Goal: Task Accomplishment & Management: Complete application form

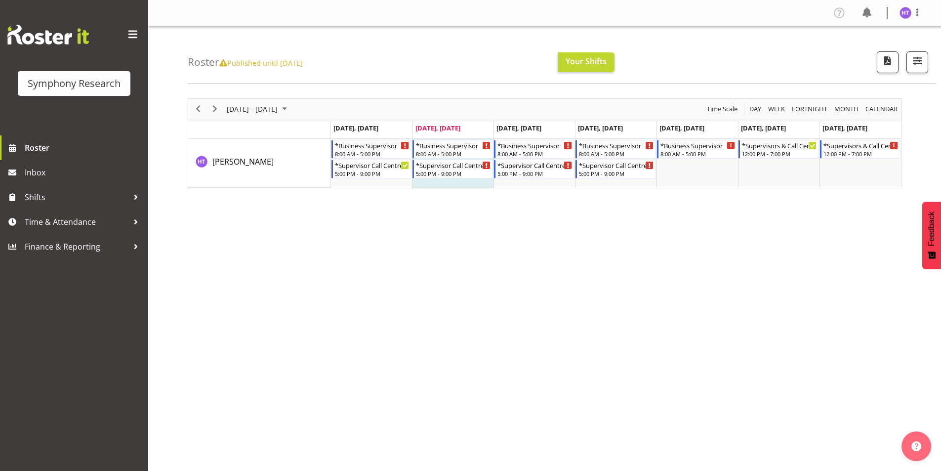
click at [224, 64] on icon at bounding box center [223, 62] width 8 height 7
click at [226, 64] on icon at bounding box center [223, 62] width 8 height 7
click at [78, 217] on span "Time & Attendance" at bounding box center [77, 221] width 104 height 15
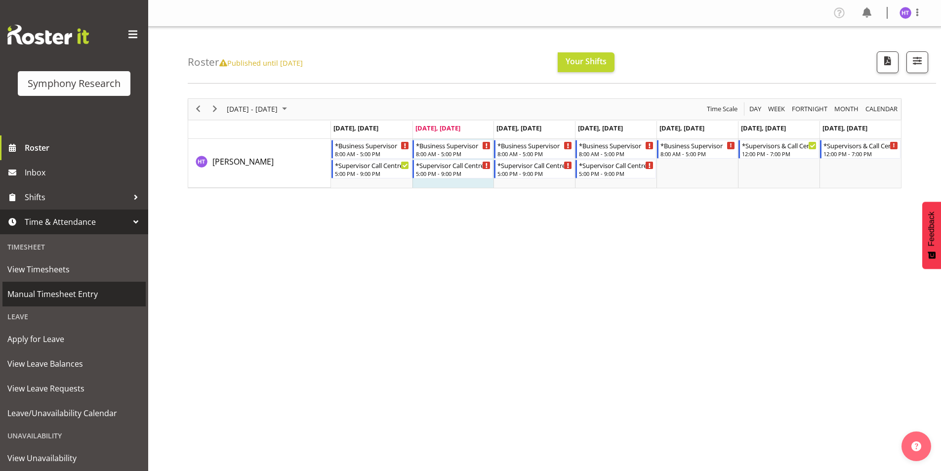
click at [74, 288] on span "Manual Timesheet Entry" at bounding box center [73, 293] width 133 height 15
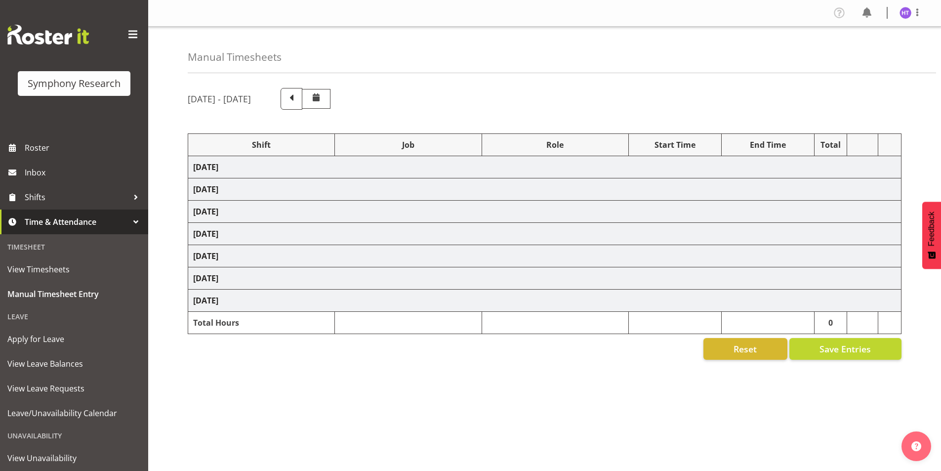
select select "26078"
select select "10731"
select select "45"
select select "41319"
select select "10575"
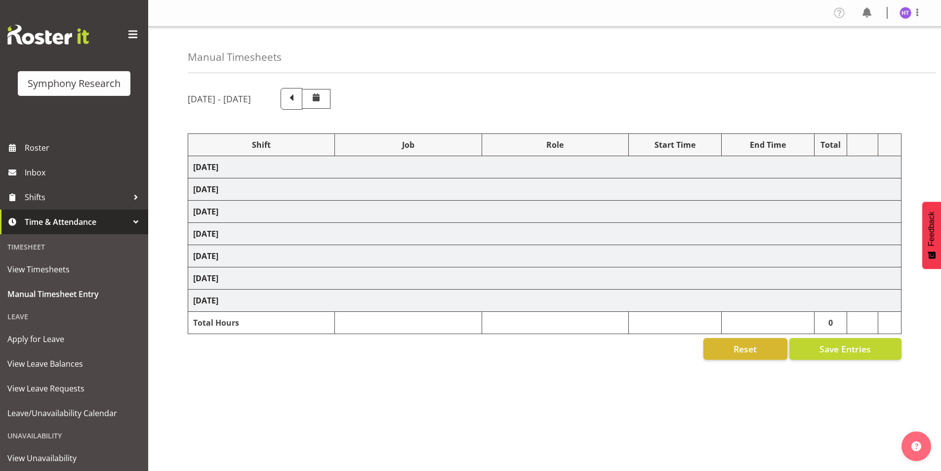
select select "45"
select select "41319"
select select "10732"
select select "45"
select select "41319"
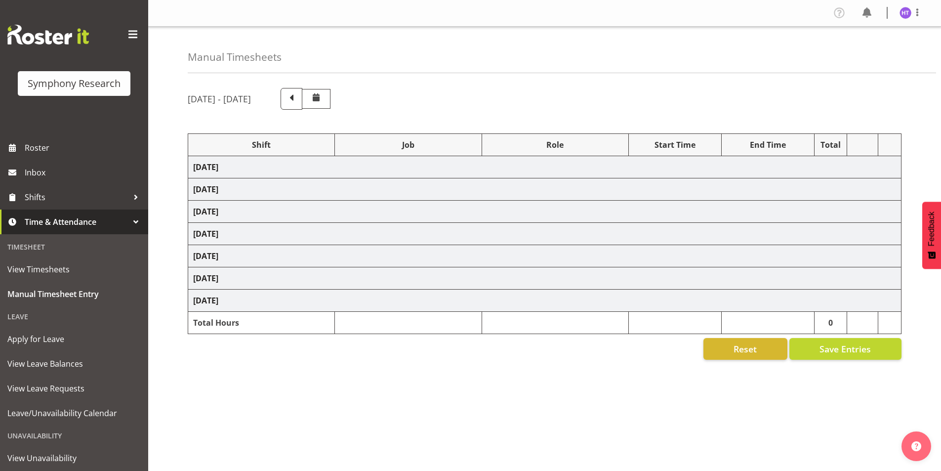
select select "10731"
select select "45"
select select "41319"
select select "10730"
select select "45"
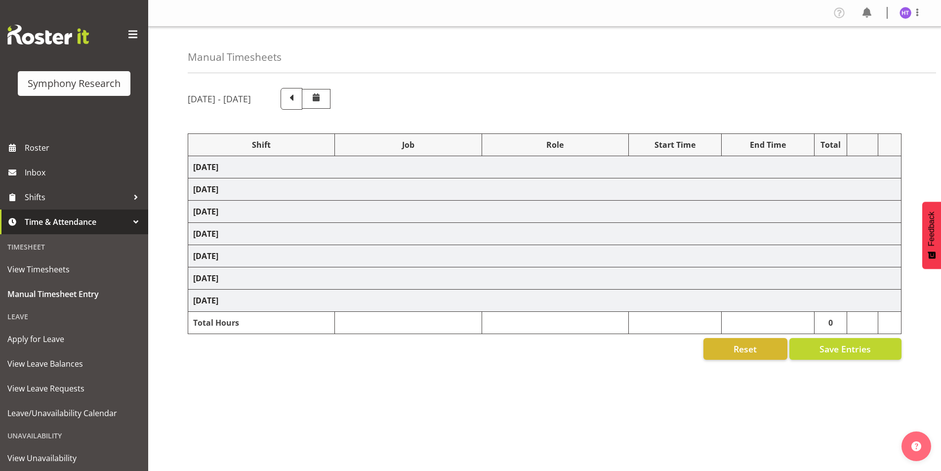
select select "41319"
select select "743"
select select "45"
select select "41319"
select select "10732"
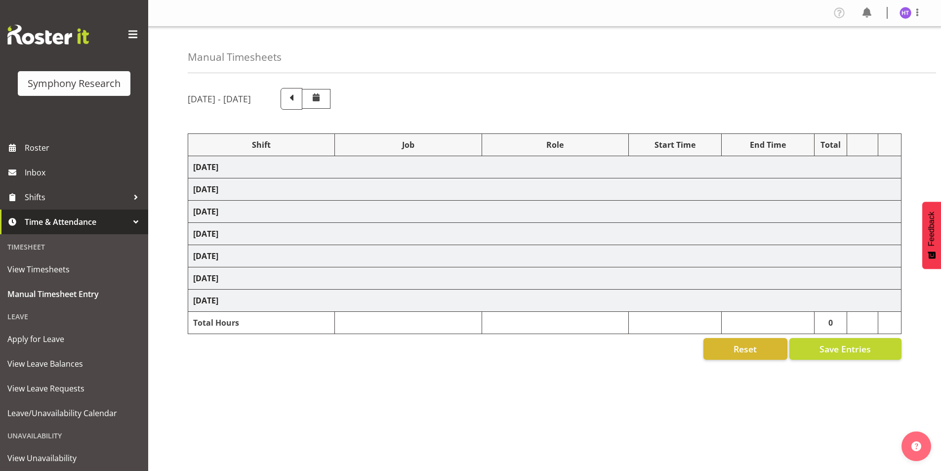
select select "45"
select select "41319"
select select "10499"
select select "45"
select select "41319"
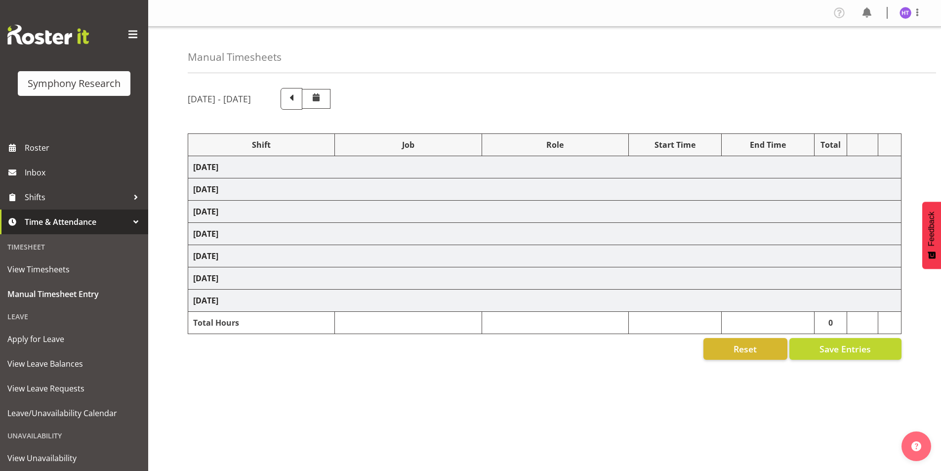
select select "10730"
select select "45"
select select "41319"
select select "743"
select select "45"
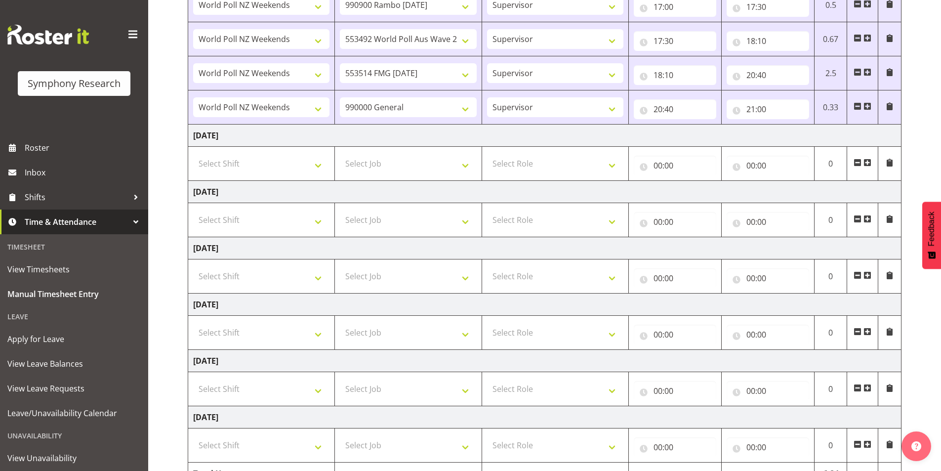
scroll to position [395, 0]
click at [234, 163] on select "Select Shift !!Weekend Residential (Roster IT Shift Label) *Business 9/10am ~ 4…" at bounding box center [261, 163] width 136 height 20
select select "26078"
click at [193, 153] on select "Select Shift !!Weekend Residential (Roster IT Shift Label) *Business 9/10am ~ 4…" at bounding box center [261, 163] width 136 height 20
click at [371, 167] on select "Select Job 550060 IF Admin 553492 World Poll Aus Wave 2 Main 2025 553493 World …" at bounding box center [408, 163] width 136 height 20
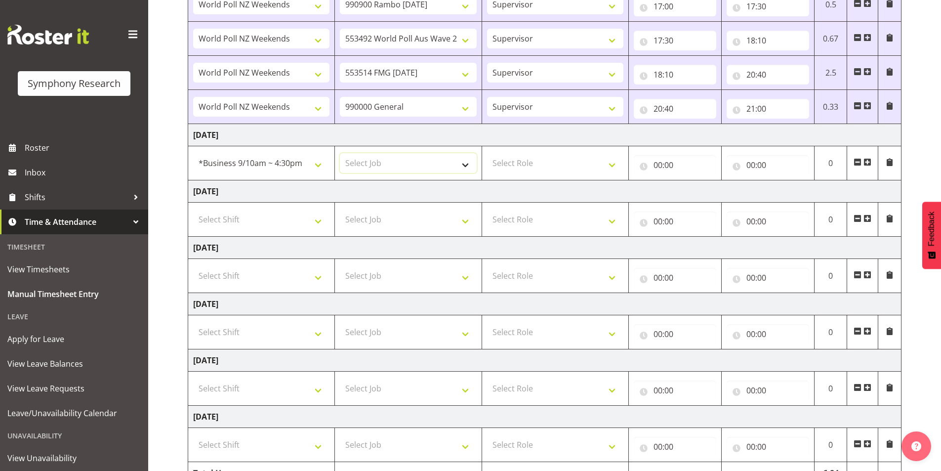
select select "10730"
click at [340, 153] on select "Select Job 550060 IF Admin 553492 World Poll Aus Wave 2 Main 2025 553493 World …" at bounding box center [408, 163] width 136 height 20
click at [524, 159] on select "Select Role Interviewing Briefing Supervisor" at bounding box center [555, 163] width 136 height 20
select select "45"
click at [487, 153] on select "Select Role Interviewing Briefing Supervisor" at bounding box center [555, 163] width 136 height 20
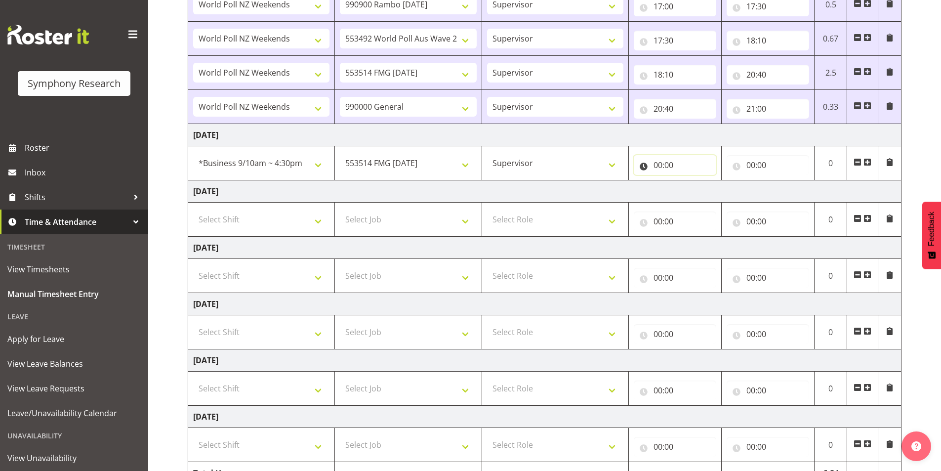
click at [657, 165] on input "00:00" at bounding box center [675, 165] width 82 height 20
click at [702, 191] on select "00 01 02 03 04 05 06 07 08 09 10 11 12 13 14 15 16 17 18 19 20 21 22 23" at bounding box center [701, 191] width 22 height 20
select select "17"
click at [690, 181] on select "00 01 02 03 04 05 06 07 08 09 10 11 12 13 14 15 16 17 18 19 20 21 22 23" at bounding box center [701, 191] width 22 height 20
type input "17:00"
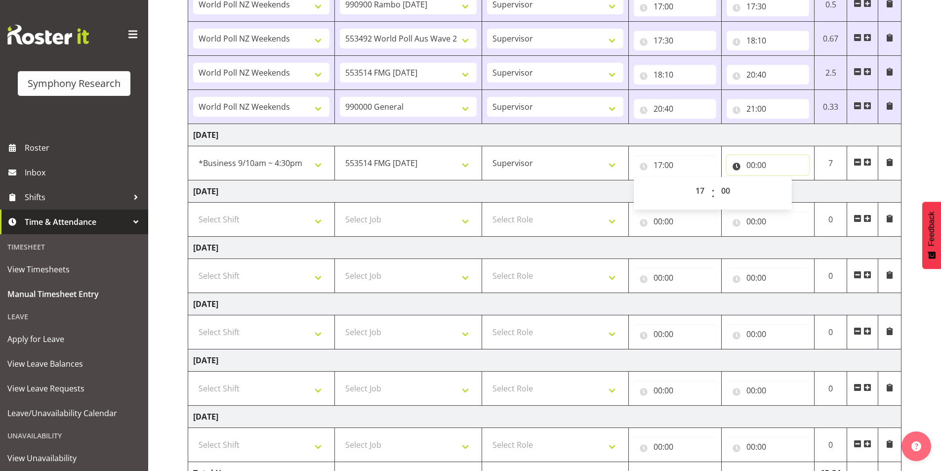
click at [756, 164] on input "00:00" at bounding box center [767, 165] width 82 height 20
click at [791, 193] on select "00 01 02 03 04 05 06 07 08 09 10 11 12 13 14 15 16 17 18 19 20 21 22 23" at bounding box center [794, 191] width 22 height 20
select select "17"
click at [783, 181] on select "00 01 02 03 04 05 06 07 08 09 10 11 12 13 14 15 16 17 18 19 20 21 22 23" at bounding box center [794, 191] width 22 height 20
type input "17:00"
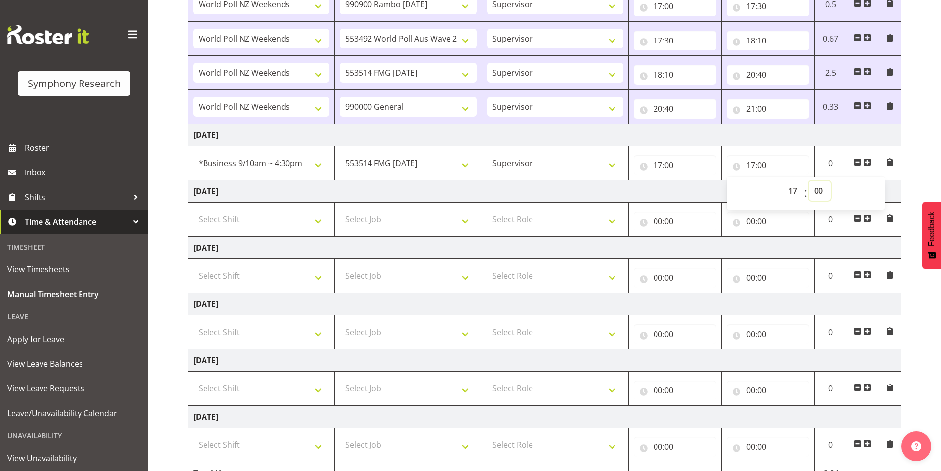
click at [817, 193] on select "00 01 02 03 04 05 06 07 08 09 10 11 12 13 14 15 16 17 18 19 20 21 22 23 24 25 2…" at bounding box center [819, 191] width 22 height 20
select select "20"
click at [808, 181] on select "00 01 02 03 04 05 06 07 08 09 10 11 12 13 14 15 16 17 18 19 20 21 22 23 24 25 2…" at bounding box center [819, 191] width 22 height 20
type input "17:20"
click at [865, 160] on span at bounding box center [867, 162] width 8 height 8
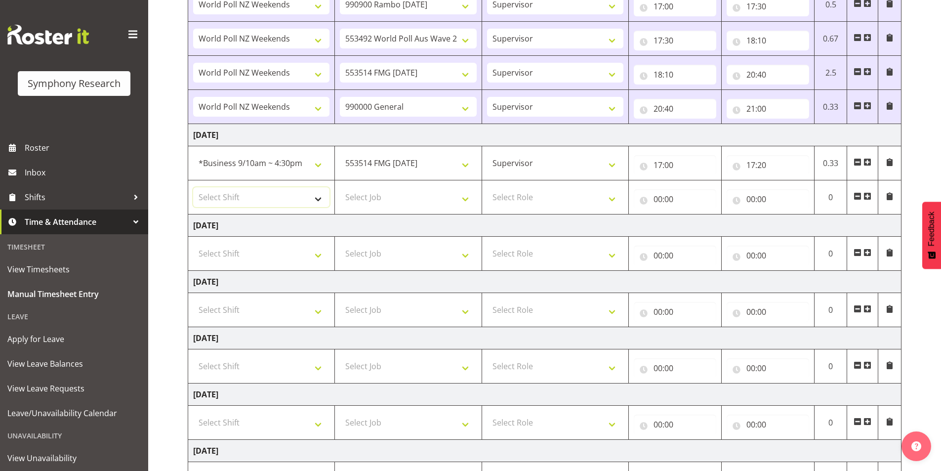
click at [210, 202] on select "Select Shift !!Weekend Residential (Roster IT Shift Label) *Business 9/10am ~ 4…" at bounding box center [261, 197] width 136 height 20
select select "26078"
click at [193, 187] on select "Select Shift !!Weekend Residential (Roster IT Shift Label) *Business 9/10am ~ 4…" at bounding box center [261, 197] width 136 height 20
click at [375, 200] on select "Select Job 550060 IF Admin 553492 World Poll Aus Wave 2 Main 2025 553493 World …" at bounding box center [408, 197] width 136 height 20
select select "10731"
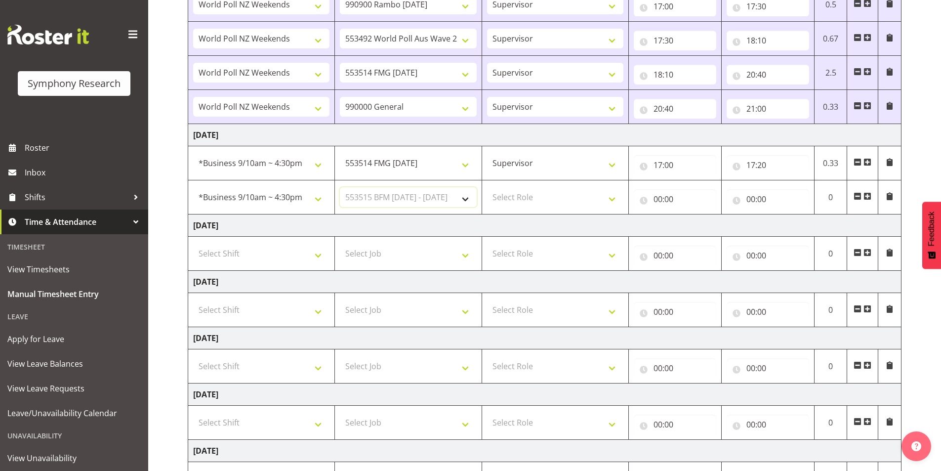
click at [340, 187] on select "Select Job 550060 IF Admin 553492 World Poll Aus Wave 2 Main 2025 553493 World …" at bounding box center [408, 197] width 136 height 20
click at [513, 197] on select "Select Role Interviewing Briefing Supervisor" at bounding box center [555, 197] width 136 height 20
select select "45"
click at [487, 187] on select "Select Role Interviewing Briefing Supervisor" at bounding box center [555, 197] width 136 height 20
click at [660, 197] on input "00:00" at bounding box center [675, 199] width 82 height 20
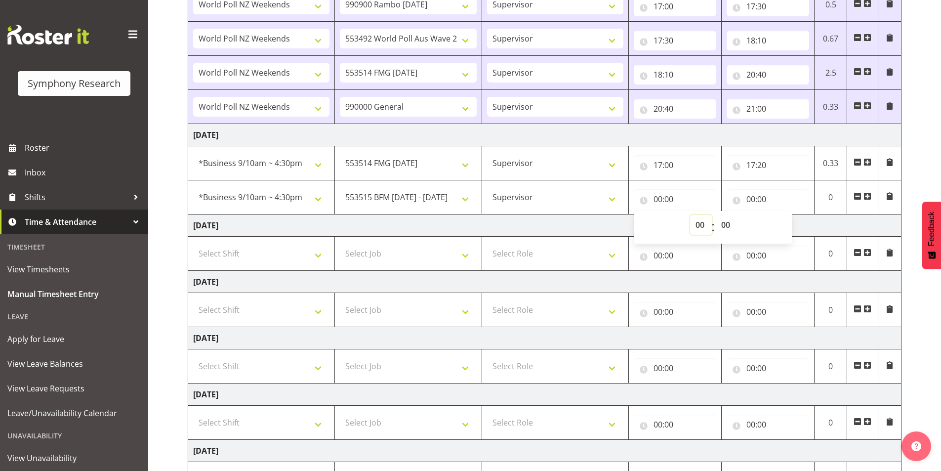
click at [703, 230] on select "00 01 02 03 04 05 06 07 08 09 10 11 12 13 14 15 16 17 18 19 20 21 22 23" at bounding box center [701, 225] width 22 height 20
select select "17"
click at [690, 215] on select "00 01 02 03 04 05 06 07 08 09 10 11 12 13 14 15 16 17 18 19 20 21 22 23" at bounding box center [701, 225] width 22 height 20
type input "17:00"
click at [728, 226] on select "00 01 02 03 04 05 06 07 08 09 10 11 12 13 14 15 16 17 18 19 20 21 22 23 24 25 2…" at bounding box center [727, 225] width 22 height 20
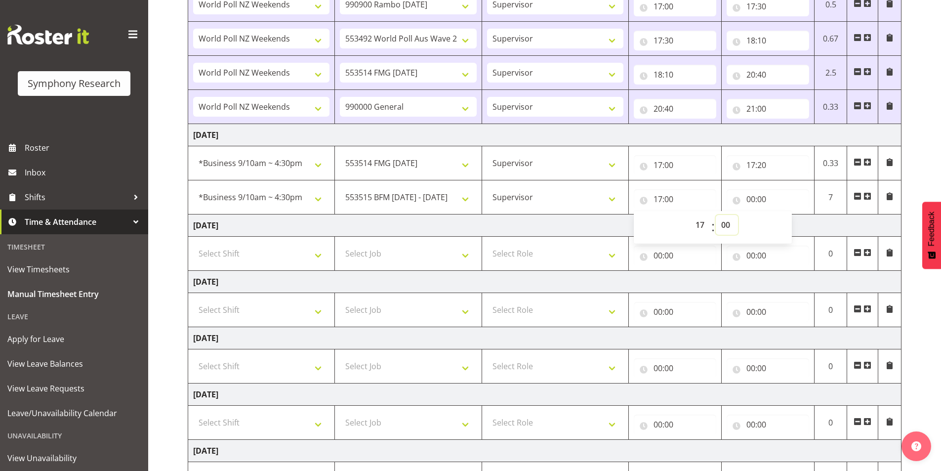
select select "20"
click at [716, 215] on select "00 01 02 03 04 05 06 07 08 09 10 11 12 13 14 15 16 17 18 19 20 21 22 23 24 25 2…" at bounding box center [727, 225] width 22 height 20
type input "17:20"
click at [752, 202] on input "00:00" at bounding box center [767, 199] width 82 height 20
click at [798, 233] on select "00 01 02 03 04 05 06 07 08 09 10 11 12 13 14 15 16 17 18 19 20 21 22 23" at bounding box center [794, 225] width 22 height 20
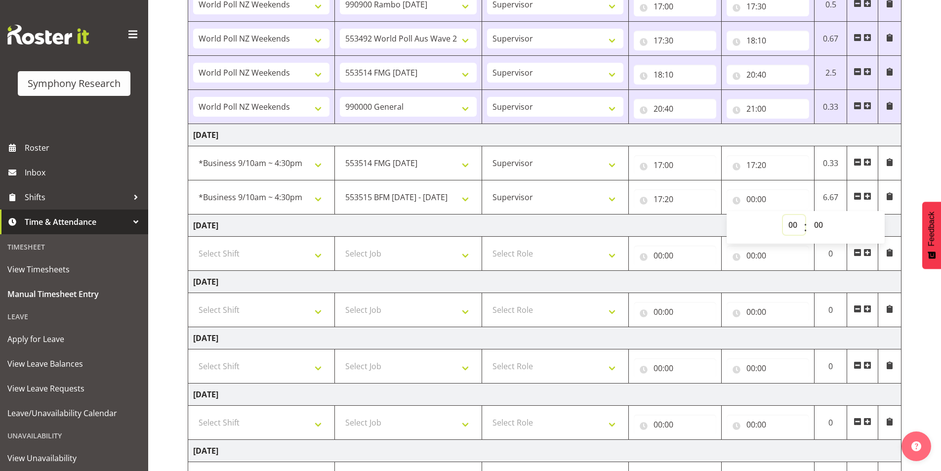
select select "17"
click at [783, 215] on select "00 01 02 03 04 05 06 07 08 09 10 11 12 13 14 15 16 17 18 19 20 21 22 23" at bounding box center [794, 225] width 22 height 20
type input "17:00"
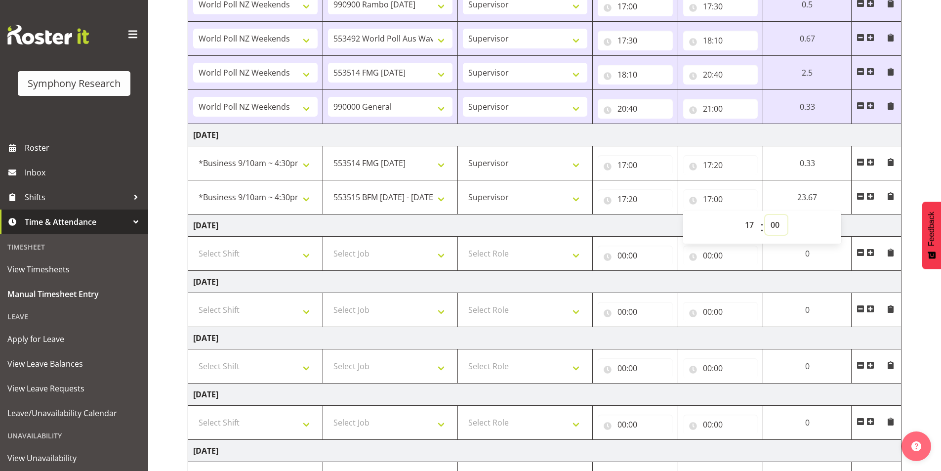
click at [780, 228] on select "00 01 02 03 04 05 06 07 08 09 10 11 12 13 14 15 16 17 18 19 20 21 22 23 24 25 2…" at bounding box center [776, 225] width 22 height 20
select select "50"
click at [787, 215] on select "00 01 02 03 04 05 06 07 08 09 10 11 12 13 14 15 16 17 18 19 20 21 22 23 24 25 2…" at bounding box center [776, 225] width 22 height 20
type input "17:50"
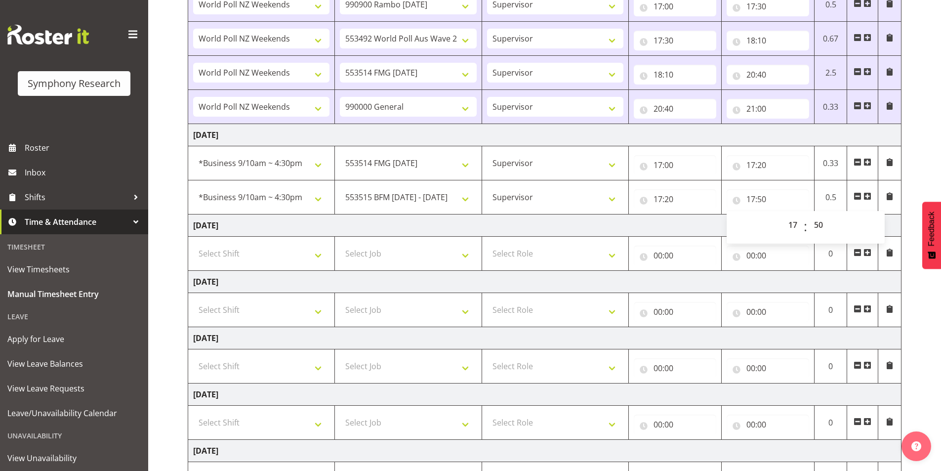
click at [869, 197] on span at bounding box center [867, 196] width 8 height 8
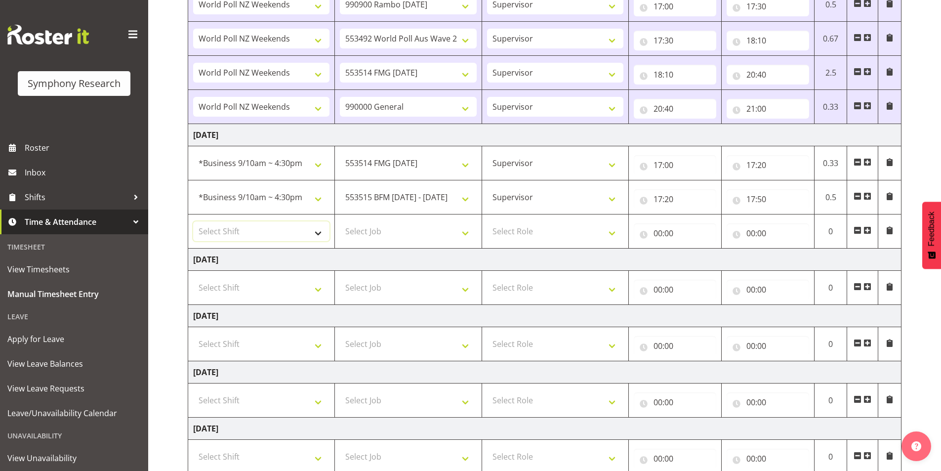
click at [257, 240] on select "Select Shift !!Weekend Residential (Roster IT Shift Label) *Business 9/10am ~ 4…" at bounding box center [261, 231] width 136 height 20
select select "41319"
click at [193, 221] on select "Select Shift !!Weekend Residential (Roster IT Shift Label) *Business 9/10am ~ 4…" at bounding box center [261, 231] width 136 height 20
click at [394, 222] on select "Select Job 550060 IF Admin 553492 World Poll Aus Wave 2 Main 2025 553493 World …" at bounding box center [408, 231] width 136 height 20
select select "10499"
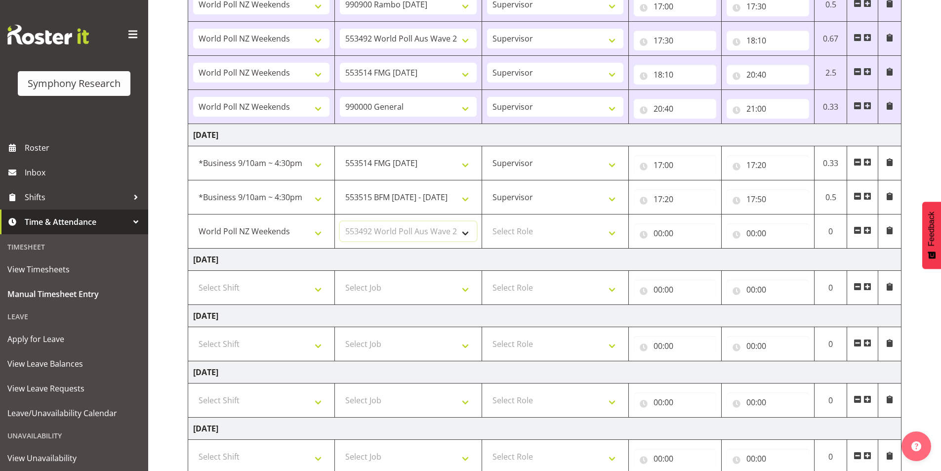
click at [340, 221] on select "Select Job 550060 IF Admin 553492 World Poll Aus Wave 2 Main 2025 553493 World …" at bounding box center [408, 231] width 136 height 20
click at [527, 231] on select "Select Role Interviewing Briefing Supervisor" at bounding box center [555, 231] width 136 height 20
select select "45"
click at [487, 221] on select "Select Role Interviewing Briefing Supervisor" at bounding box center [555, 231] width 136 height 20
click at [660, 232] on input "00:00" at bounding box center [675, 233] width 82 height 20
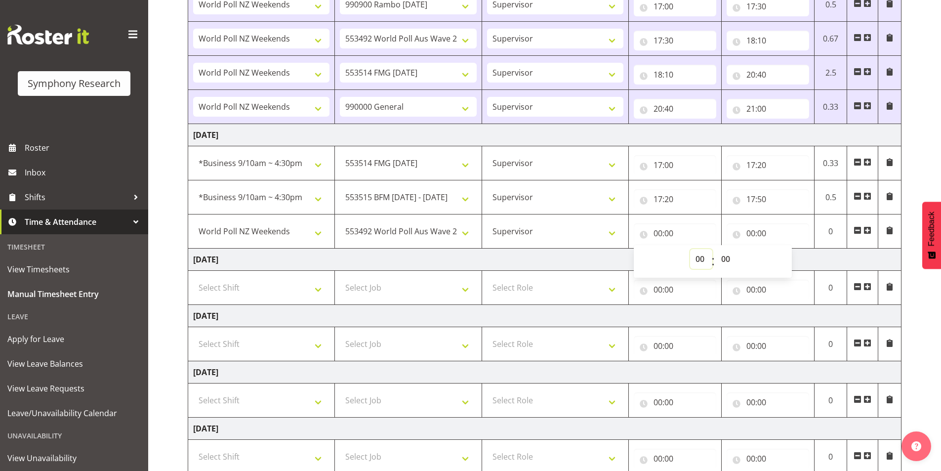
click at [701, 262] on select "00 01 02 03 04 05 06 07 08 09 10 11 12 13 14 15 16 17 18 19 20 21 22 23" at bounding box center [701, 259] width 22 height 20
select select "18"
click at [690, 249] on select "00 01 02 03 04 05 06 07 08 09 10 11 12 13 14 15 16 17 18 19 20 21 22 23" at bounding box center [701, 259] width 22 height 20
type input "18:00"
click at [749, 237] on input "00:00" at bounding box center [767, 233] width 82 height 20
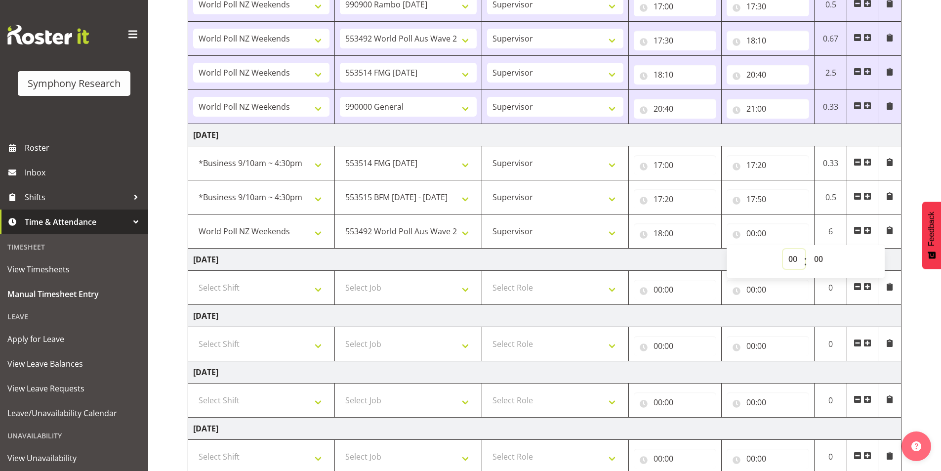
click at [789, 262] on select "00 01 02 03 04 05 06 07 08 09 10 11 12 13 14 15 16 17 18 19 20 21 22 23" at bounding box center [794, 259] width 22 height 20
select select "22"
click at [783, 249] on select "00 01 02 03 04 05 06 07 08 09 10 11 12 13 14 15 16 17 18 19 20 21 22 23" at bounding box center [794, 259] width 22 height 20
type input "22:00"
click at [819, 259] on select "00 01 02 03 04 05 06 07 08 09 10 11 12 13 14 15 16 17 18 19 20 21 22 23 24 25 2…" at bounding box center [819, 259] width 22 height 20
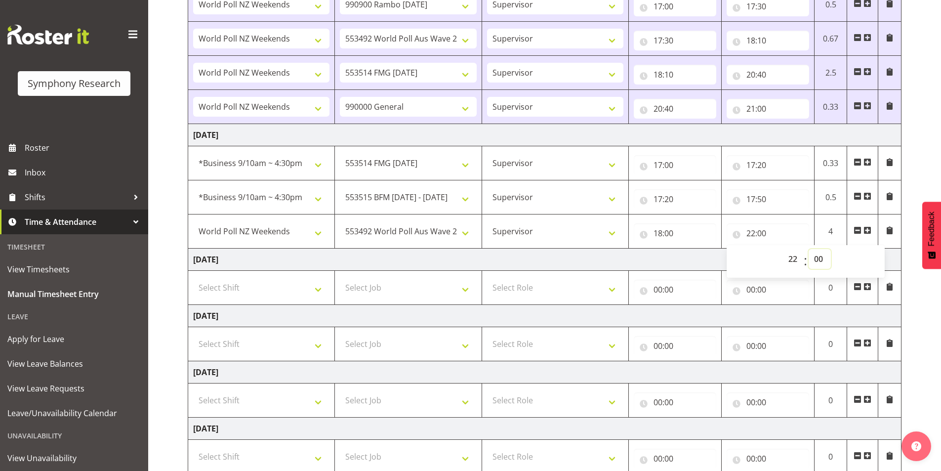
select select "30"
click at [808, 249] on select "00 01 02 03 04 05 06 07 08 09 10 11 12 13 14 15 16 17 18 19 20 21 22 23 24 25 2…" at bounding box center [819, 259] width 22 height 20
type input "22:30"
click at [934, 173] on div "October 6th - October 12th 2025 Shift Job Role Start Time End Time Total Monday…" at bounding box center [564, 135] width 753 height 900
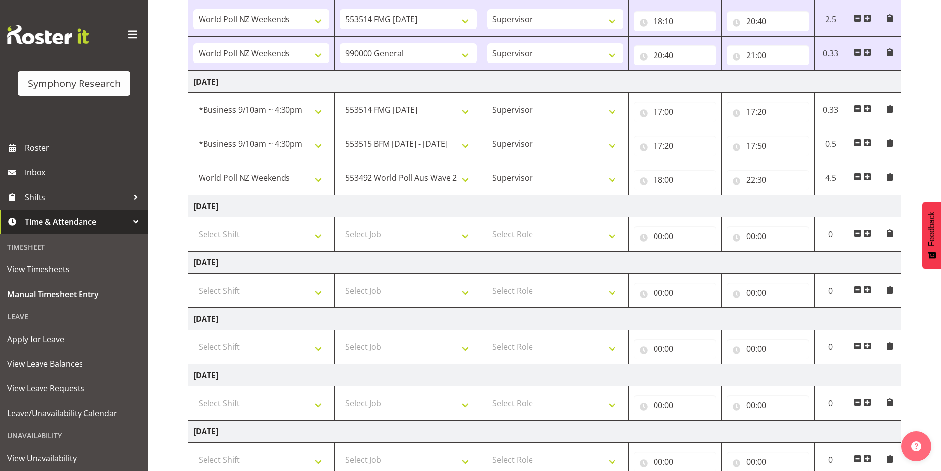
scroll to position [517, 0]
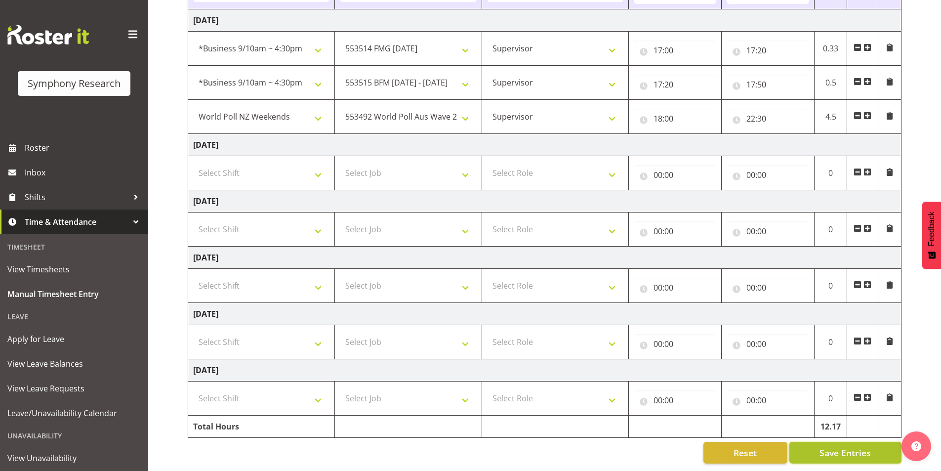
click at [813, 441] on button "Save Entries" at bounding box center [845, 452] width 112 height 22
